Goal: Transaction & Acquisition: Subscribe to service/newsletter

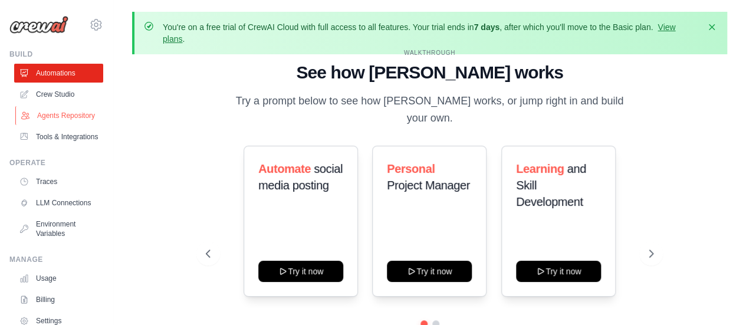
click at [40, 125] on link "Agents Repository" at bounding box center [59, 115] width 89 height 19
click at [50, 121] on link "Agents Repository" at bounding box center [59, 115] width 89 height 19
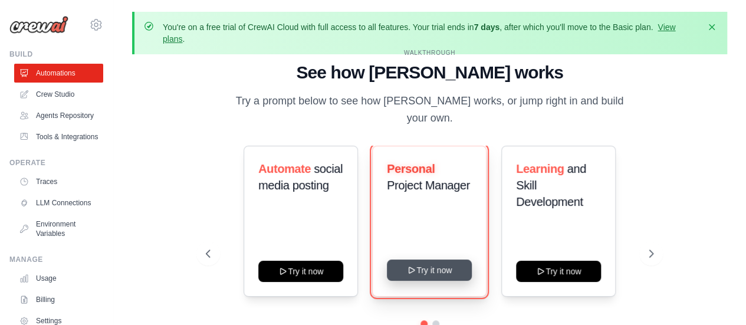
click at [447, 266] on button "Try it now" at bounding box center [429, 269] width 85 height 21
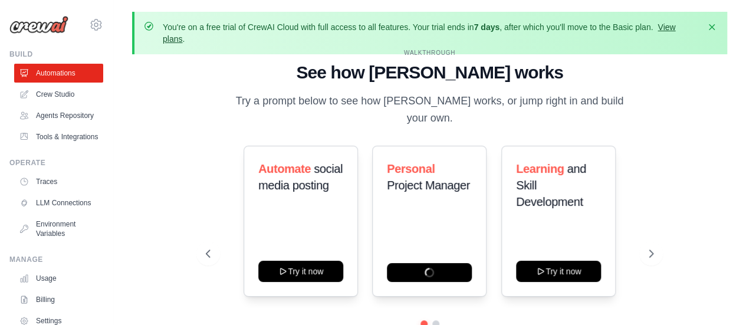
click at [670, 24] on link "View plans" at bounding box center [419, 32] width 512 height 21
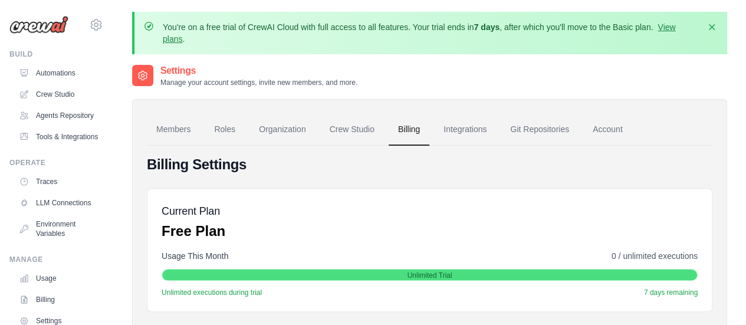
scroll to position [284, 0]
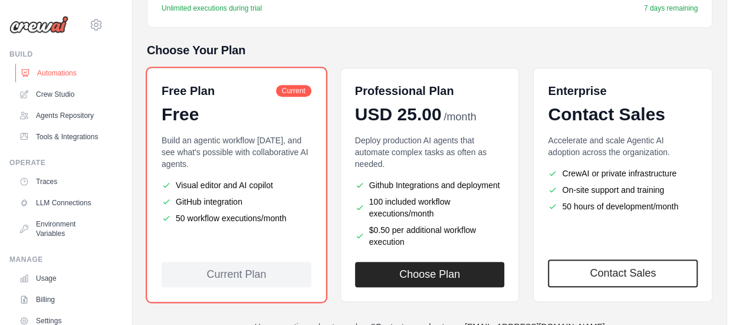
click at [59, 71] on link "Automations" at bounding box center [59, 73] width 89 height 19
